Goal: Contribute content

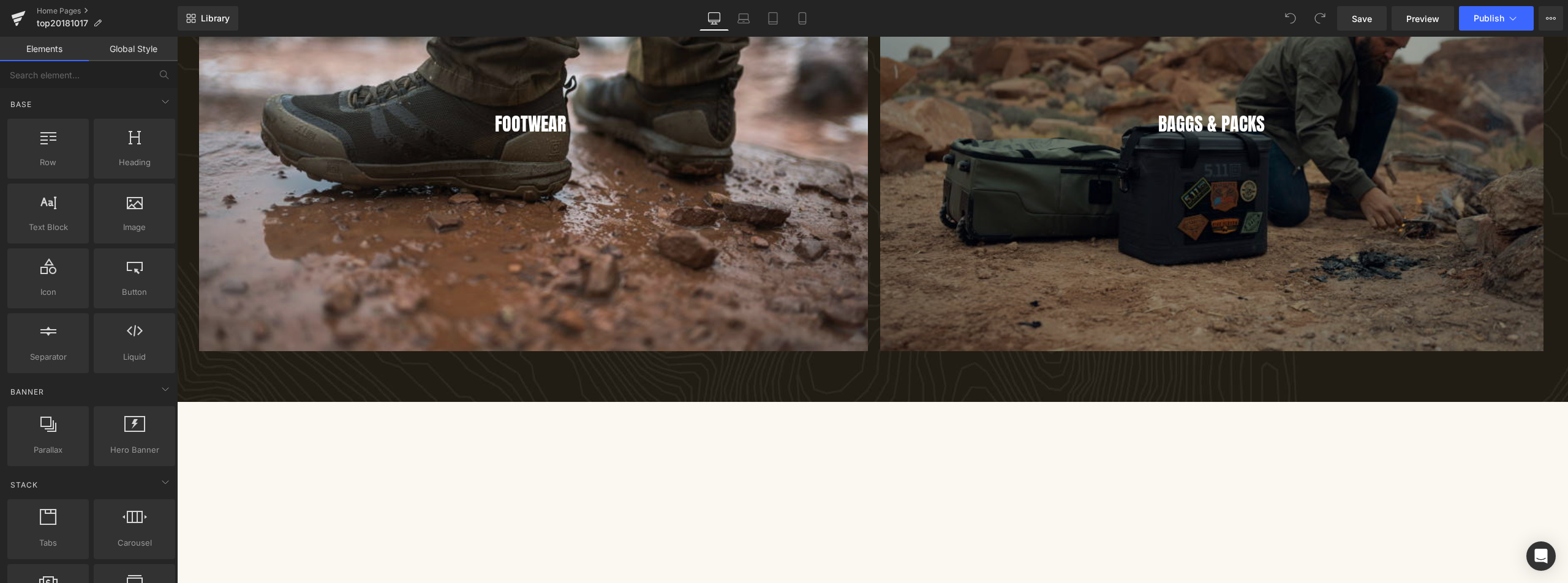
scroll to position [3060, 0]
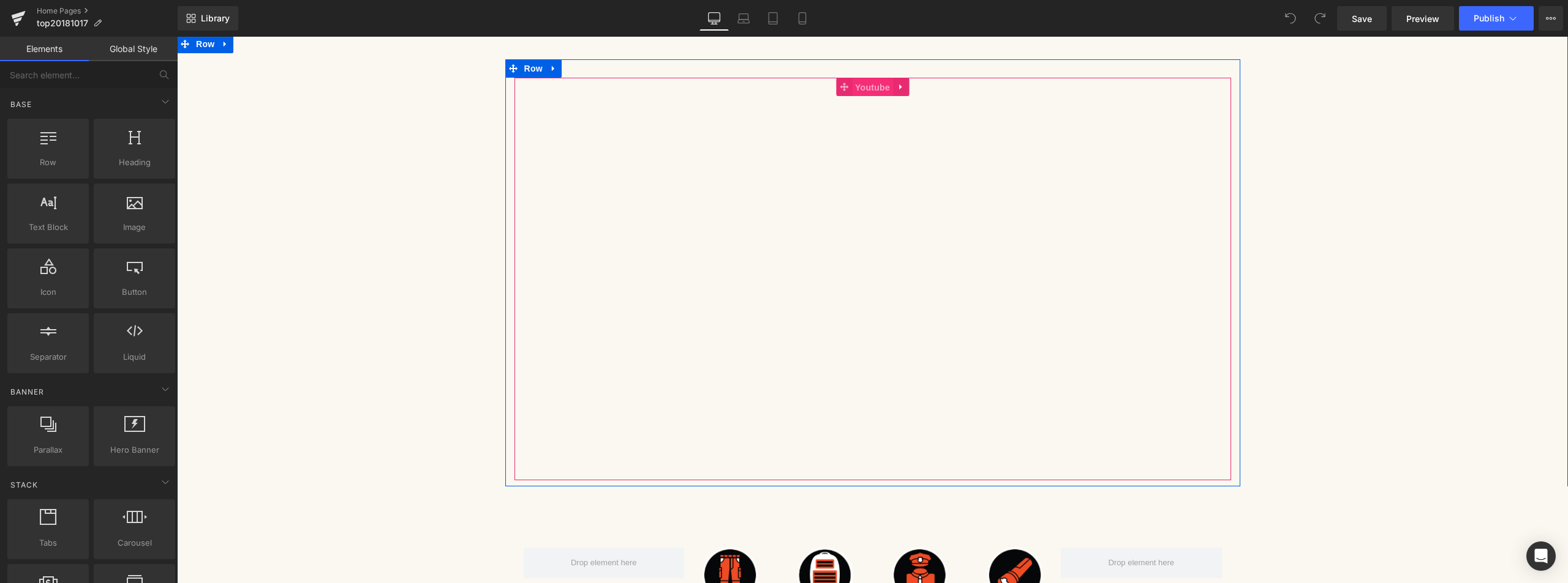
click at [864, 84] on span "Youtube" at bounding box center [872, 88] width 41 height 18
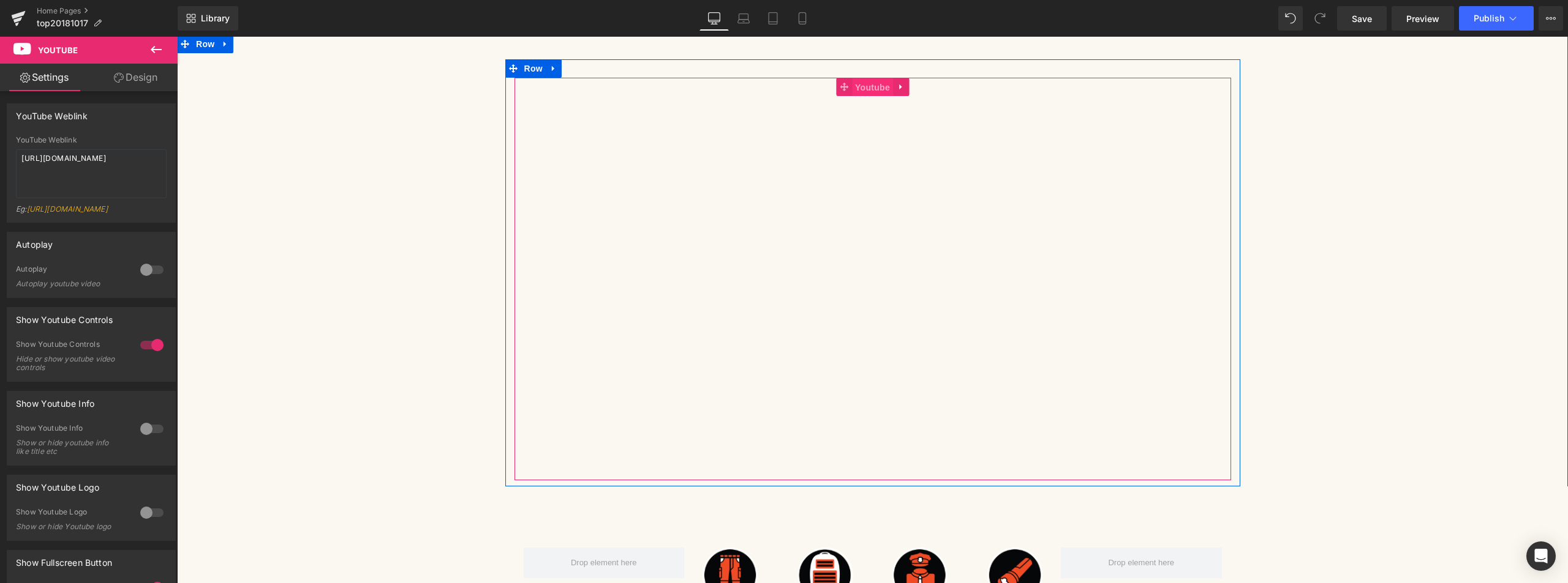
click at [852, 89] on span "Youtube" at bounding box center [872, 88] width 41 height 18
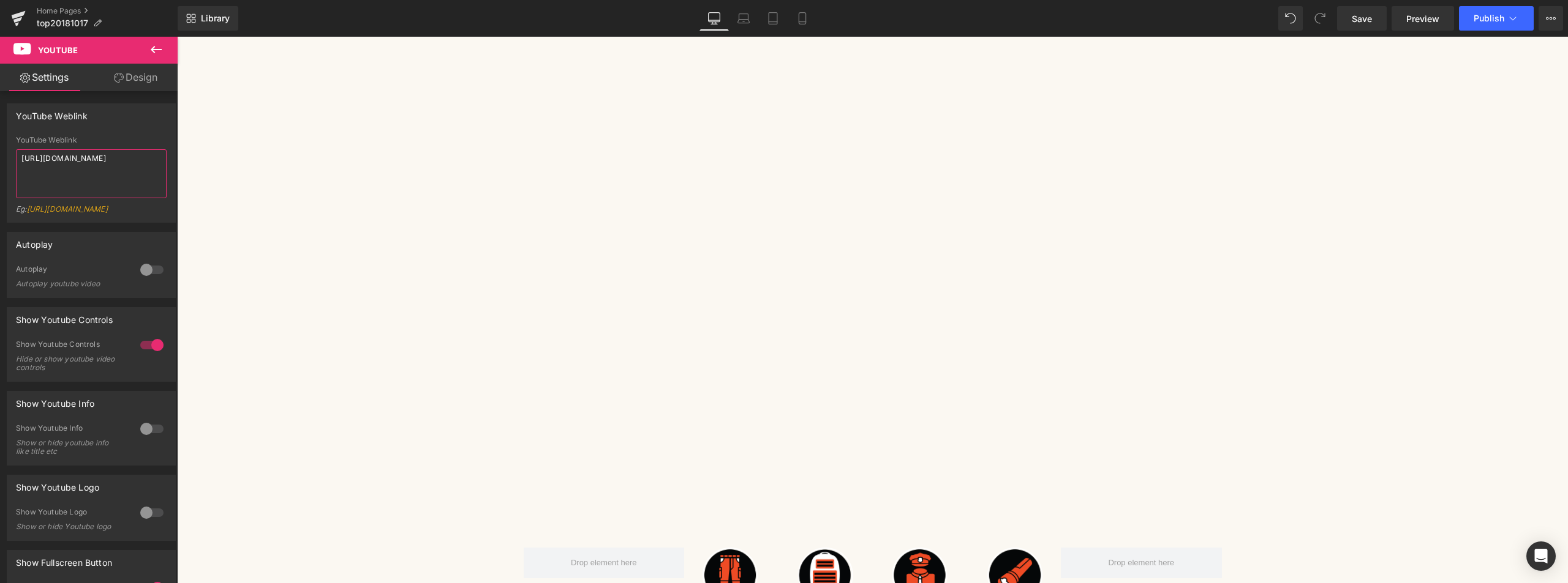
drag, startPoint x: 148, startPoint y: 155, endPoint x: -394, endPoint y: 157, distance: 542.0
click at [0, 157] on html "Youtube You are previewing how the will restyle your page. You can not edit Ele…" at bounding box center [784, 292] width 1568 height 583
paste textarea "ynSoA_0b5U4"
type textarea "[URL][DOMAIN_NAME]"
drag, startPoint x: 1369, startPoint y: 25, endPoint x: 1216, endPoint y: 254, distance: 275.4
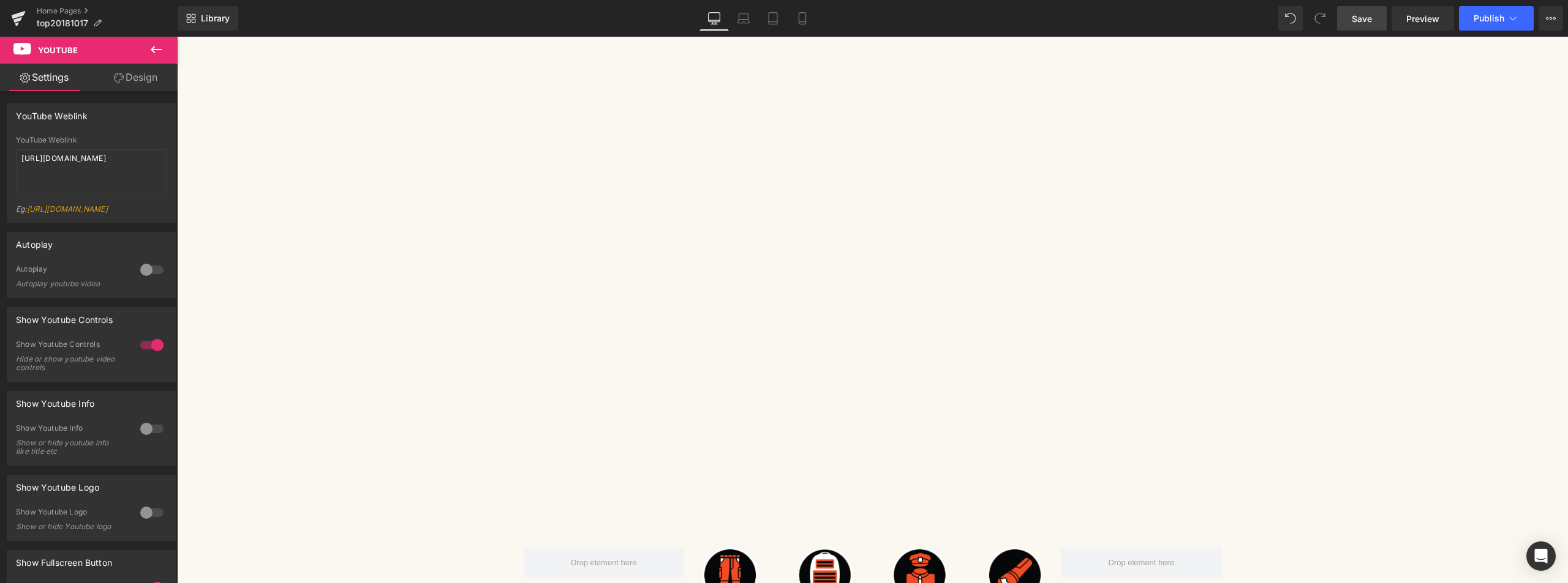
click at [1369, 25] on link "Save" at bounding box center [1362, 18] width 49 height 25
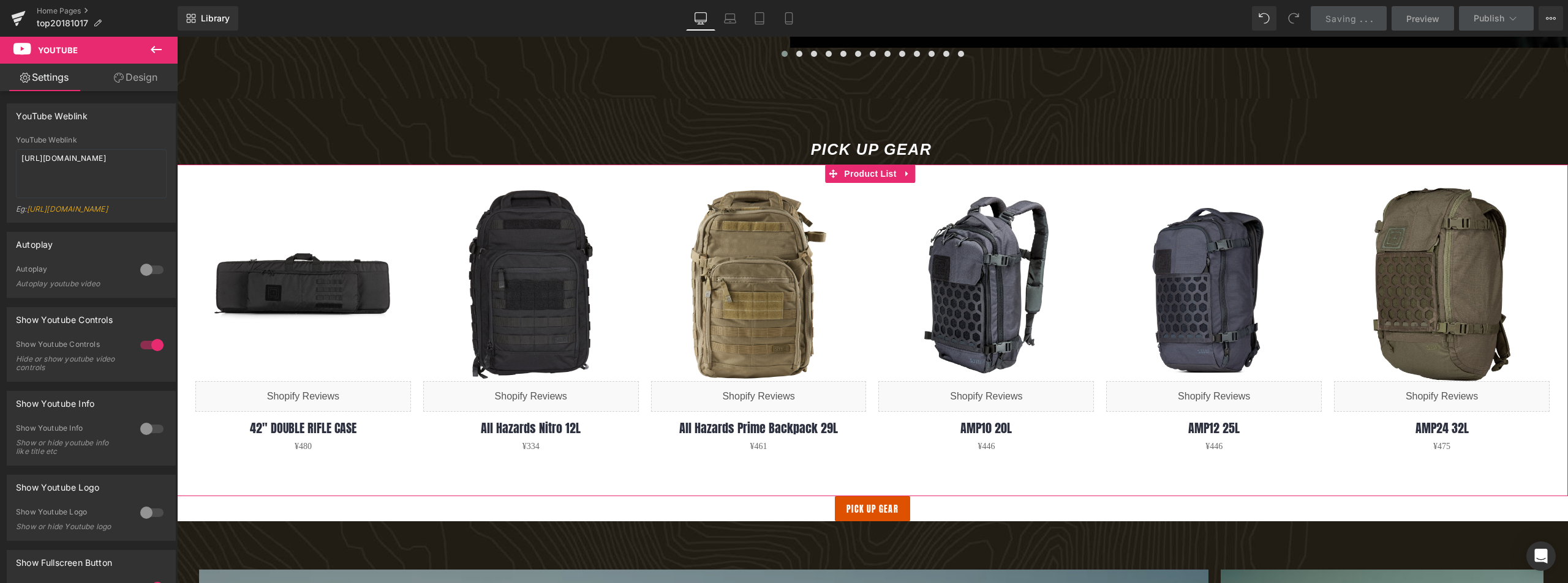
scroll to position [1347, 0]
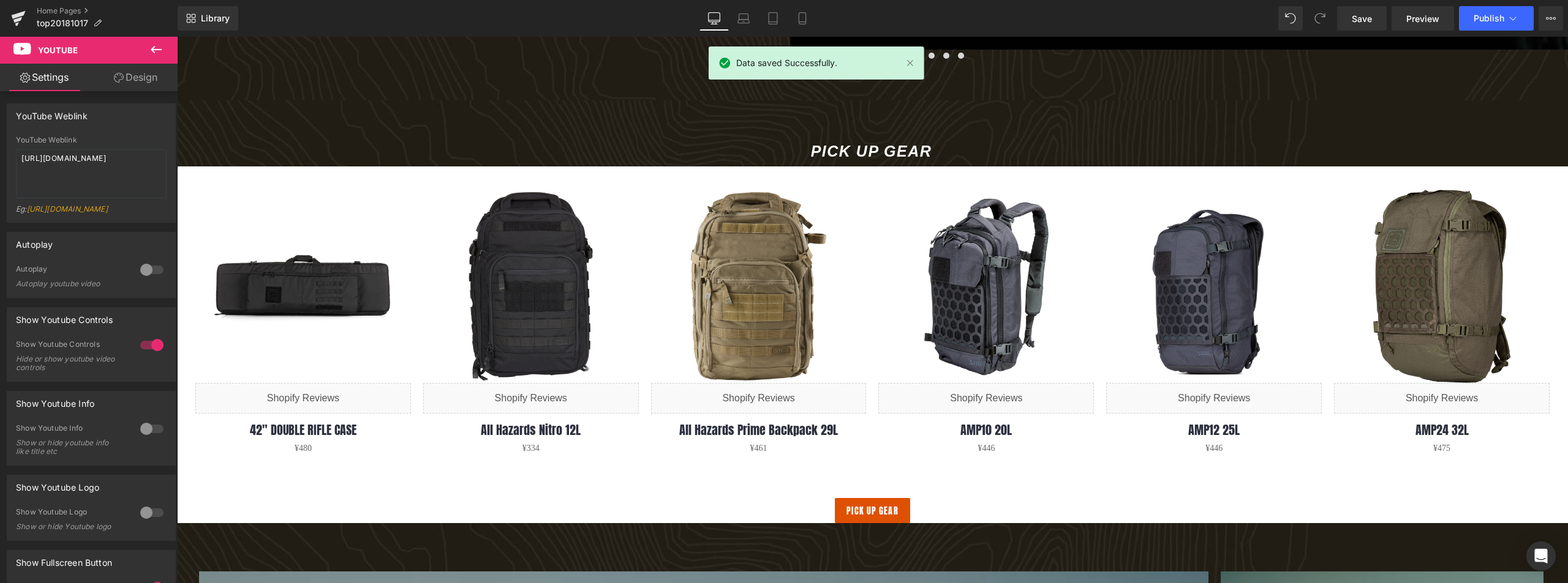
click at [874, 178] on span "Product List" at bounding box center [870, 175] width 46 height 15
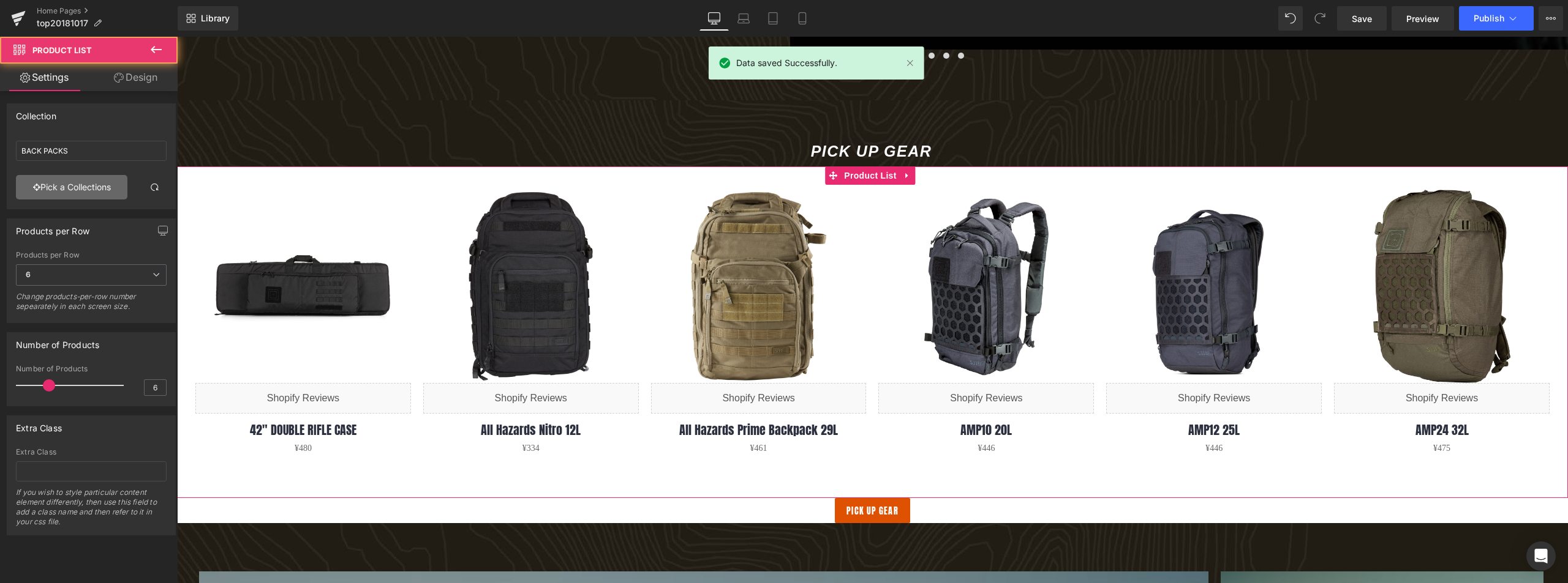
click at [72, 188] on link "Pick a Collections" at bounding box center [72, 188] width 112 height 25
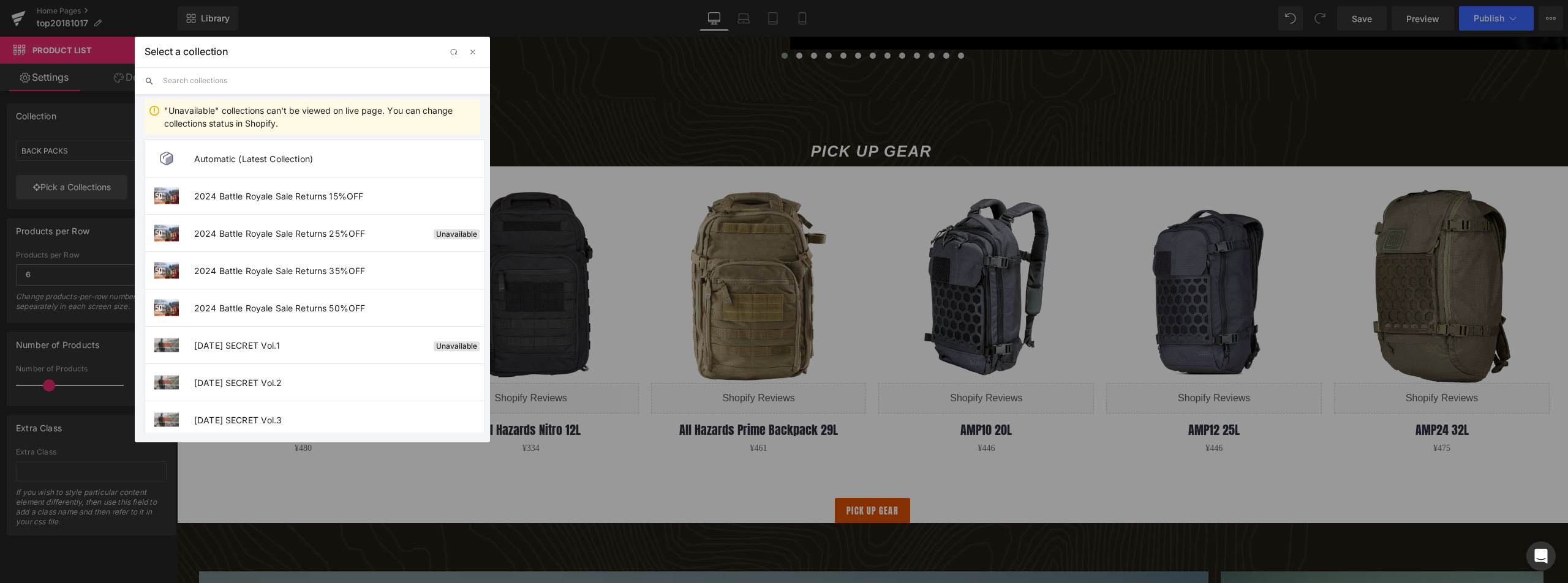
click at [245, 87] on input "text" at bounding box center [322, 81] width 317 height 27
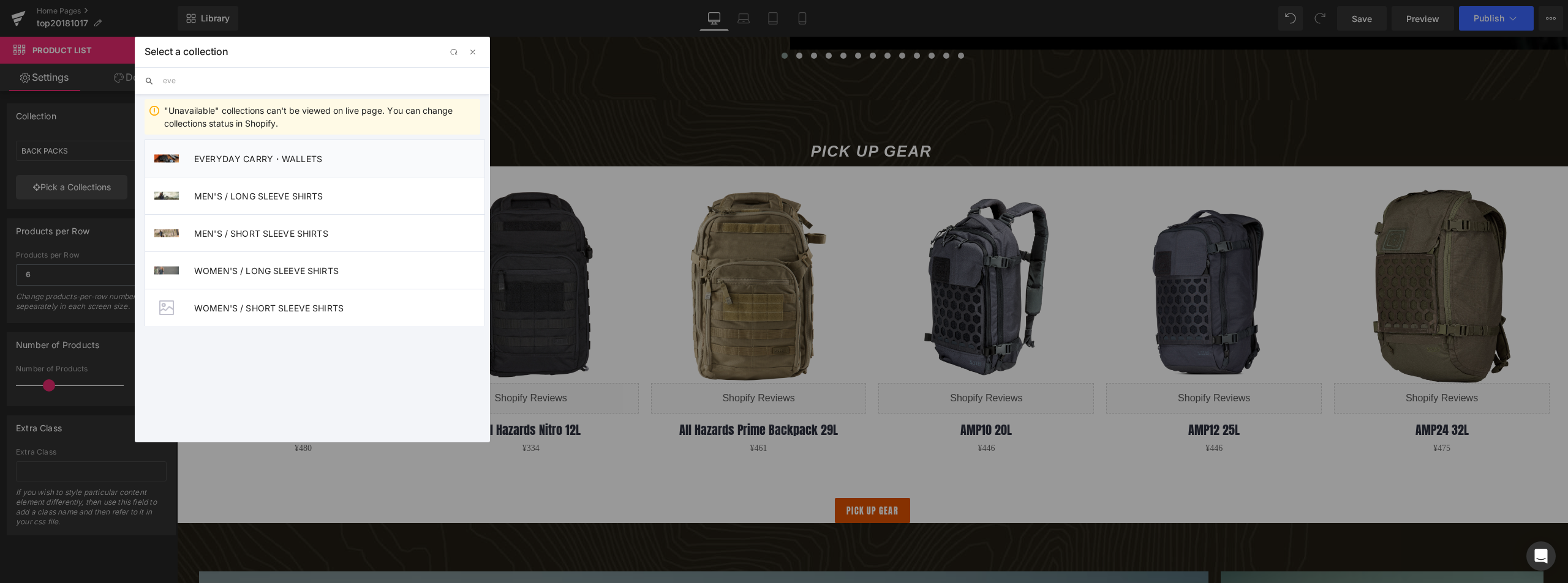
type input "eve"
drag, startPoint x: 259, startPoint y: 150, endPoint x: 82, endPoint y: 114, distance: 180.6
click at [259, 150] on li "EVERYDAY CARRY・WALLETS" at bounding box center [315, 158] width 340 height 38
type input "EVERYDAY CARRY・WALLETS"
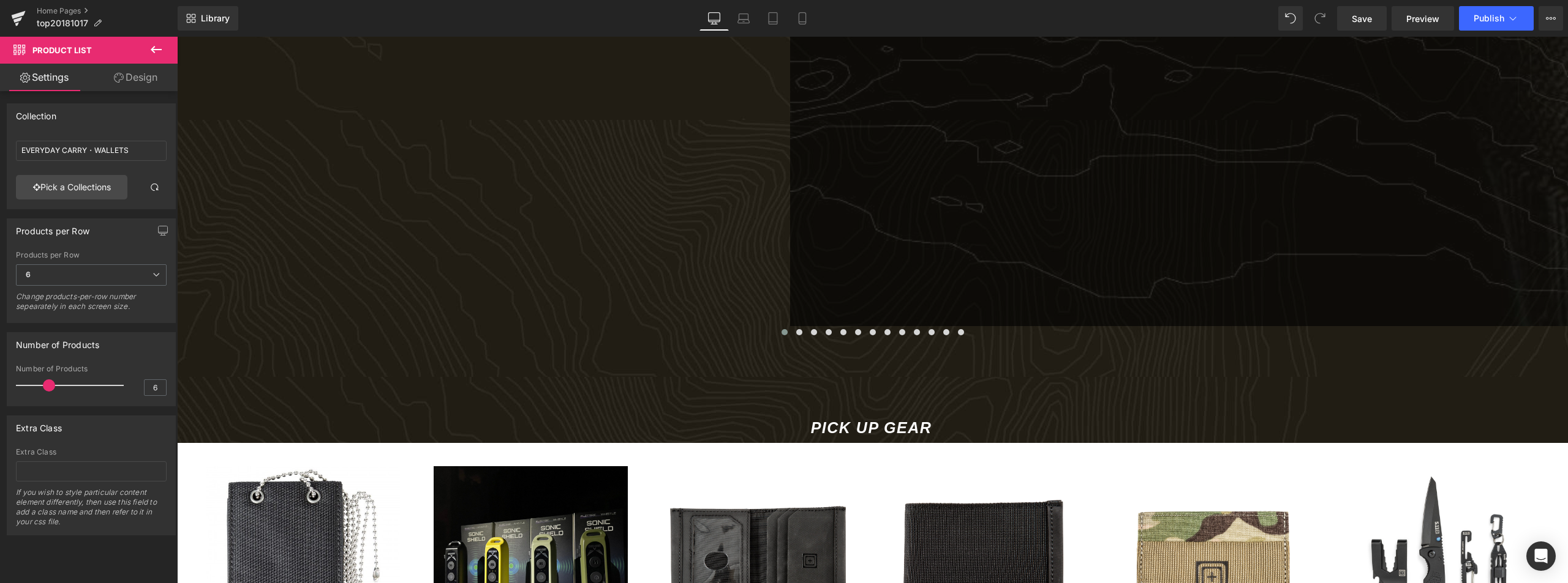
scroll to position [918, 0]
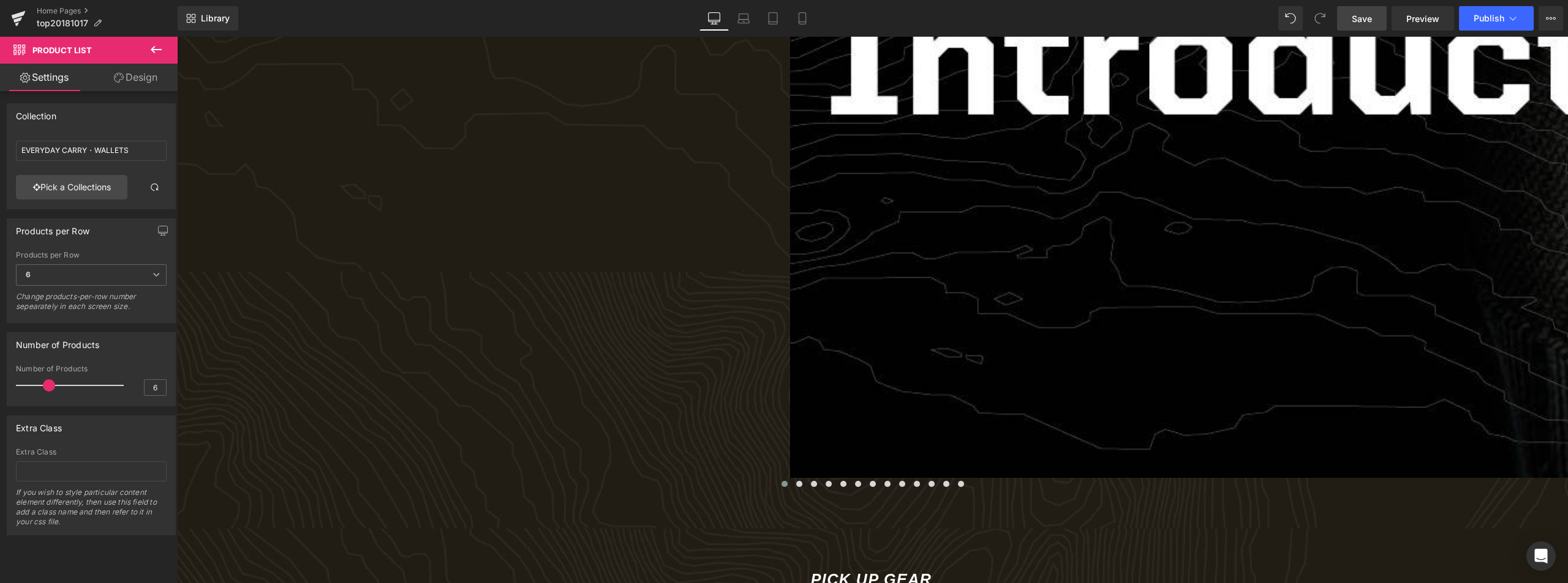
click at [1351, 19] on link "Save" at bounding box center [1362, 18] width 49 height 25
click at [1497, 22] on span "Publish" at bounding box center [1489, 18] width 31 height 10
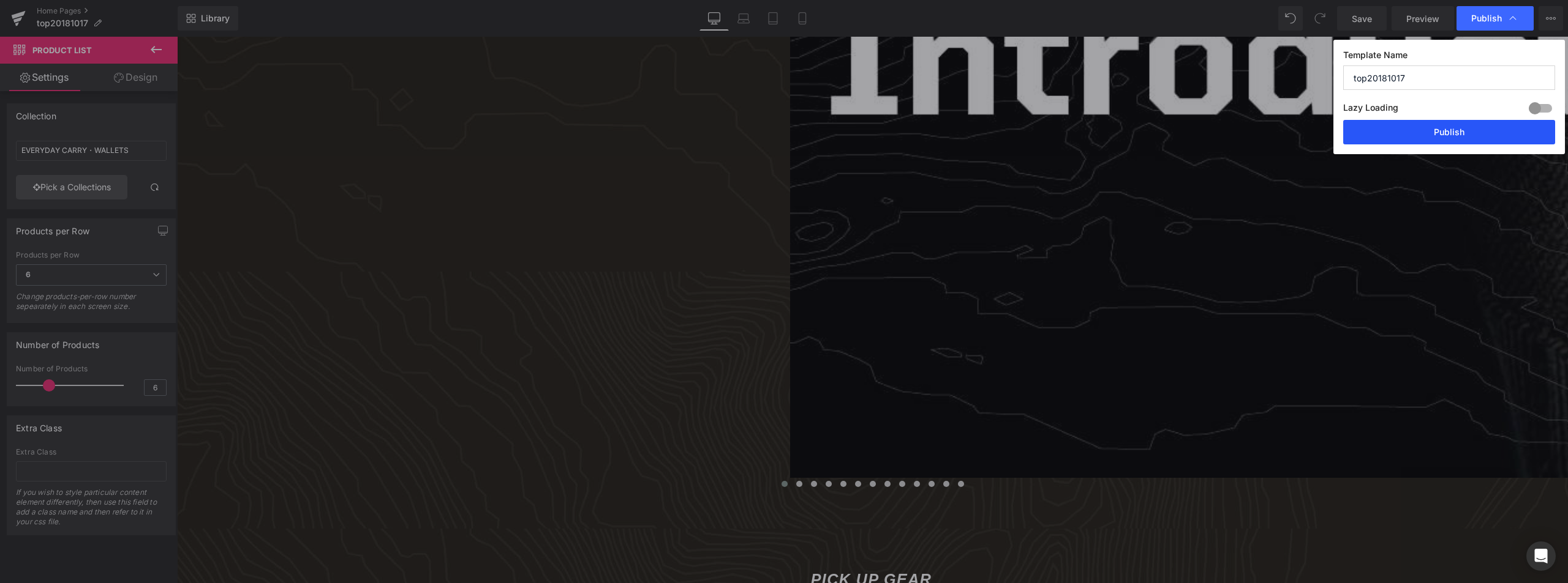
click at [1479, 123] on button "Publish" at bounding box center [1449, 132] width 212 height 25
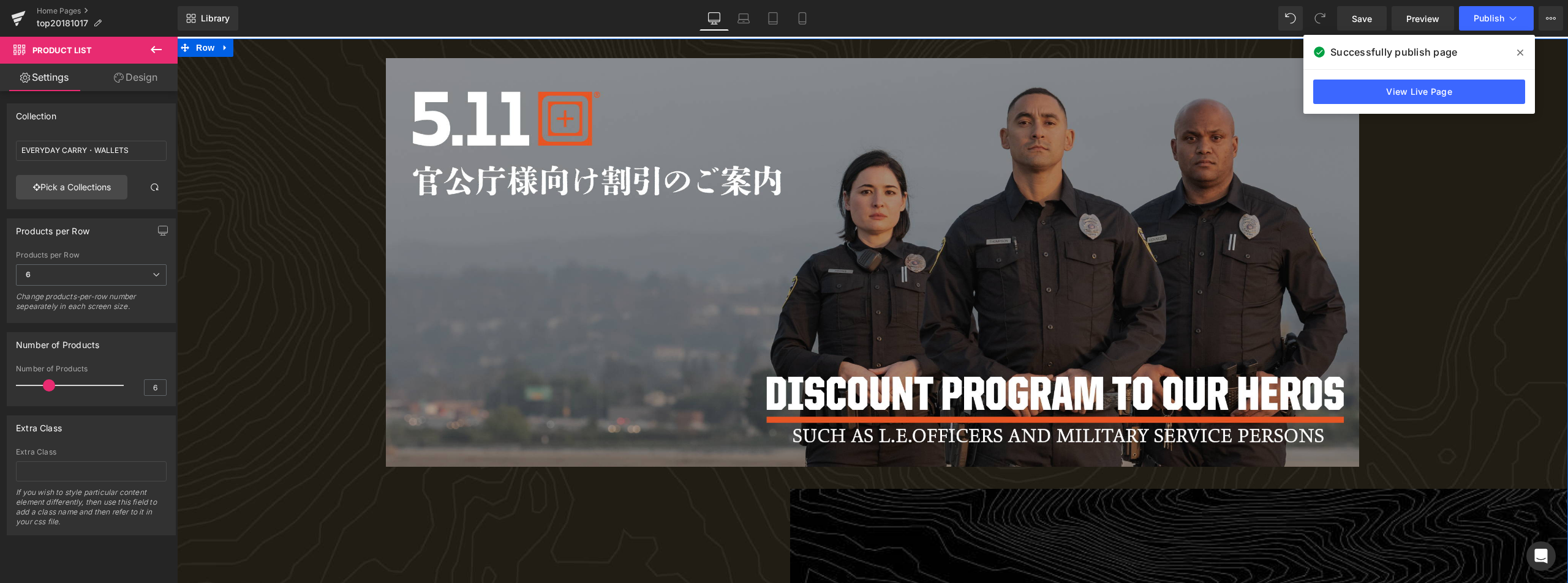
scroll to position [0, 0]
